Goal: Task Accomplishment & Management: Use online tool/utility

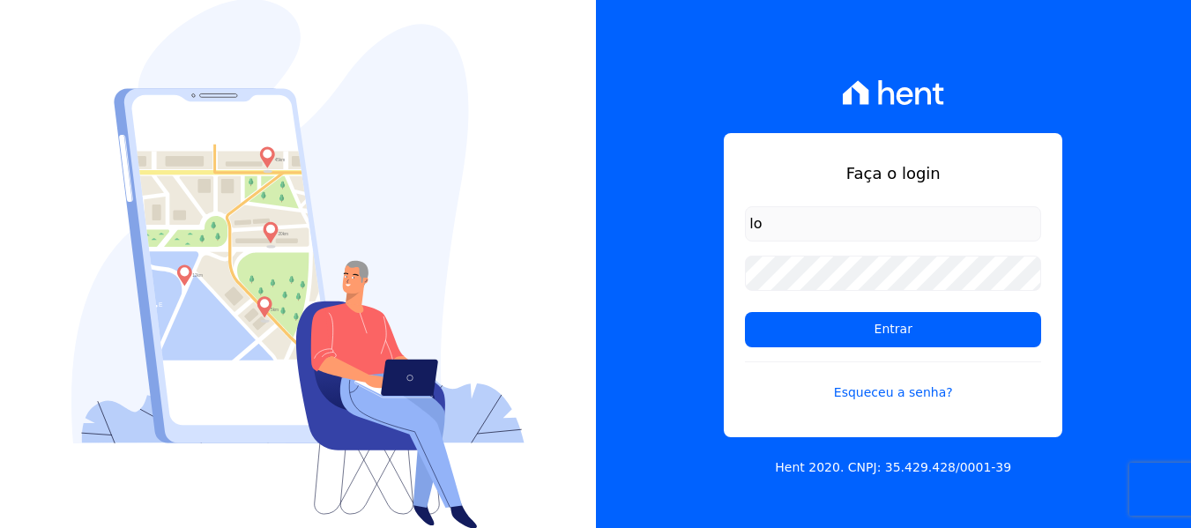
type input "[PERSON_NAME][EMAIL_ADDRESS][DOMAIN_NAME]"
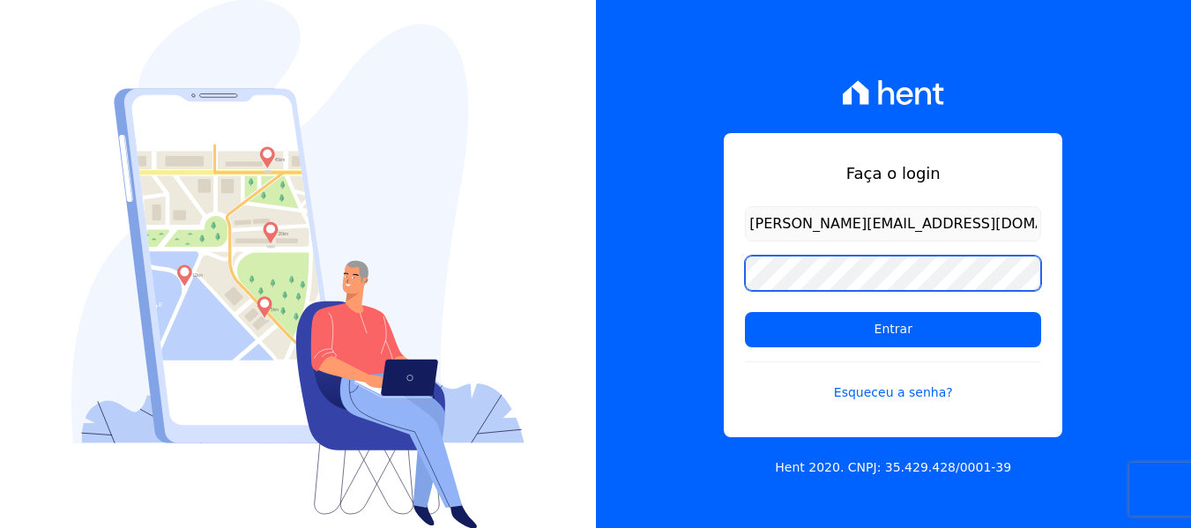
click at [745, 312] on input "Entrar" at bounding box center [893, 329] width 296 height 35
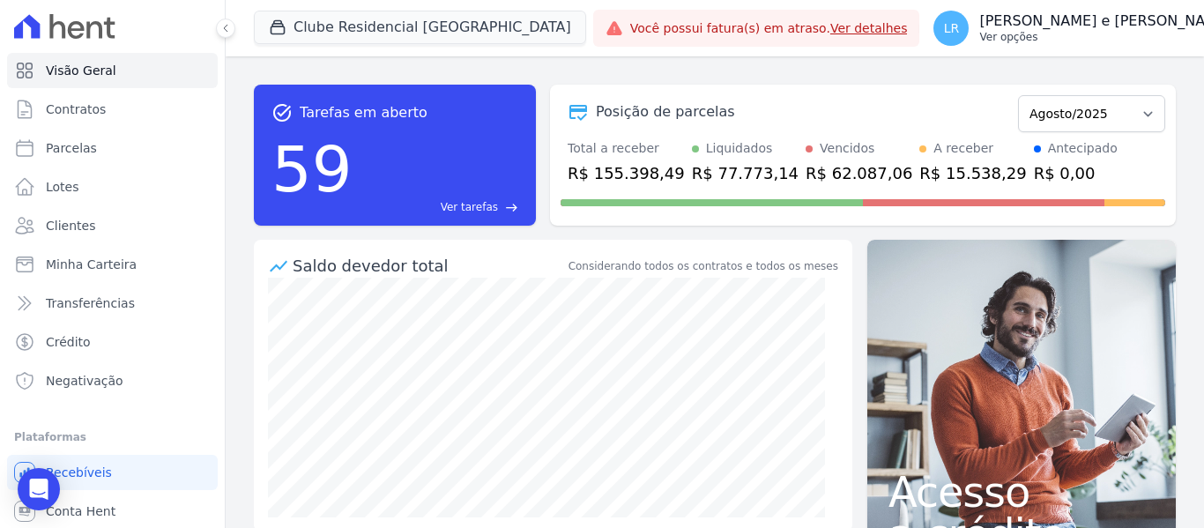
click at [979, 33] on p "Ver opções" at bounding box center [1105, 37] width 252 height 14
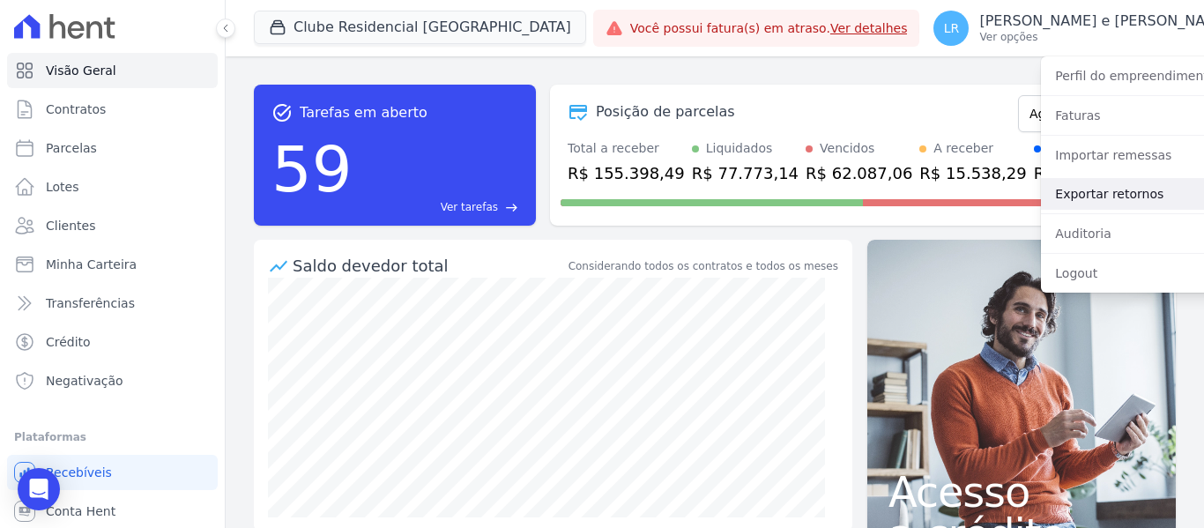
click at [1045, 190] on link "Exportar retornos" at bounding box center [1154, 194] width 226 height 32
